Goal: Check status: Check status

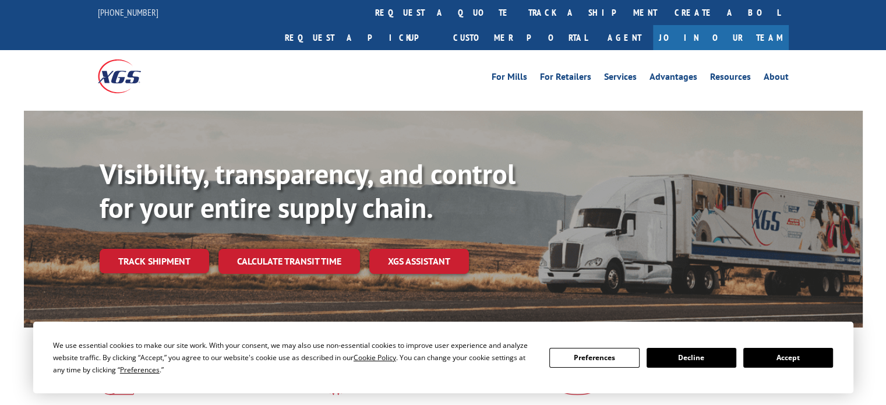
click at [520, 12] on link "track a shipment" at bounding box center [593, 12] width 146 height 25
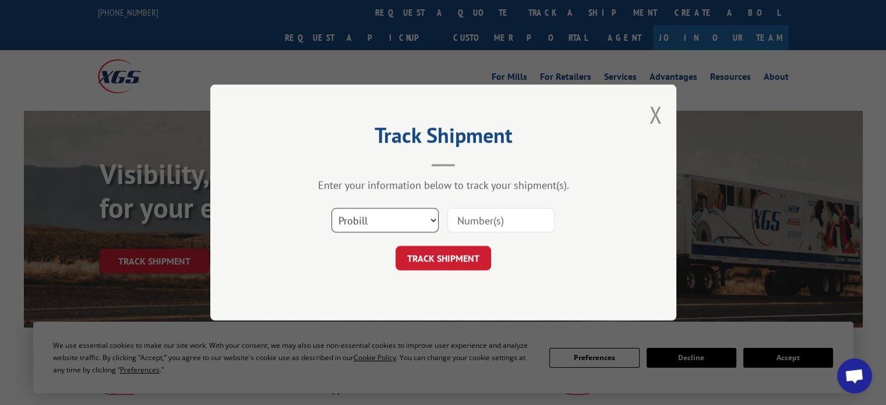
click at [429, 220] on select "Select category... Probill BOL PO" at bounding box center [385, 220] width 107 height 24
select select "po"
click at [332, 208] on select "Select category... Probill BOL PO" at bounding box center [385, 220] width 107 height 24
click at [500, 217] on input at bounding box center [501, 220] width 107 height 24
click at [655, 111] on button "Close modal" at bounding box center [655, 114] width 13 height 31
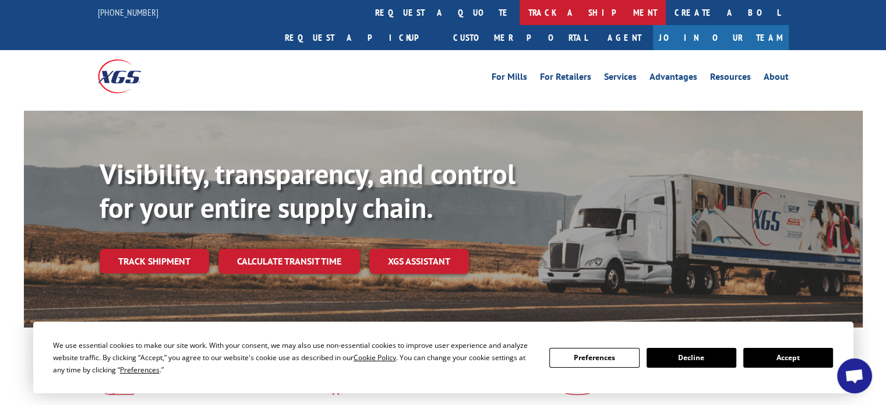
click at [520, 15] on link "track a shipment" at bounding box center [593, 12] width 146 height 25
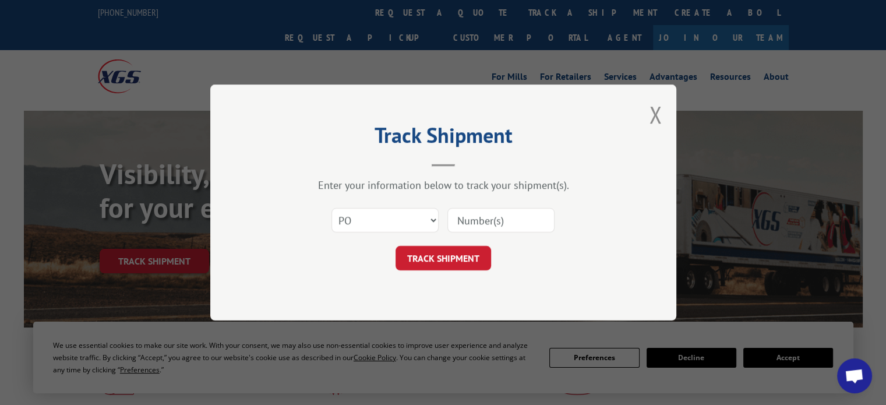
click at [501, 221] on input at bounding box center [501, 220] width 107 height 24
type input "EC2984B"
click button "TRACK SHIPMENT" at bounding box center [444, 258] width 96 height 24
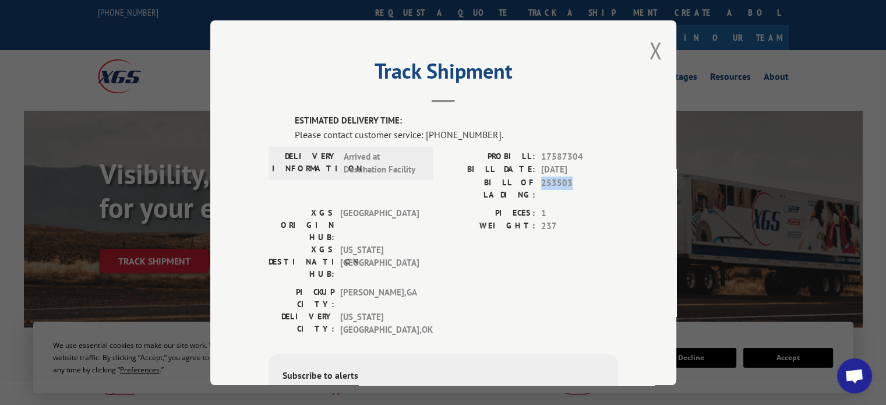
drag, startPoint x: 538, startPoint y: 180, endPoint x: 570, endPoint y: 188, distance: 32.5
click at [570, 188] on div "PROBILL: 17587304 BILL DATE: [DATE] BILL OF LADING: 253503" at bounding box center [530, 178] width 175 height 57
drag, startPoint x: 537, startPoint y: 154, endPoint x: 579, endPoint y: 161, distance: 41.9
click at [579, 161] on span "17587304" at bounding box center [579, 156] width 77 height 13
copy span "17587304"
